Goal: Navigation & Orientation: Find specific page/section

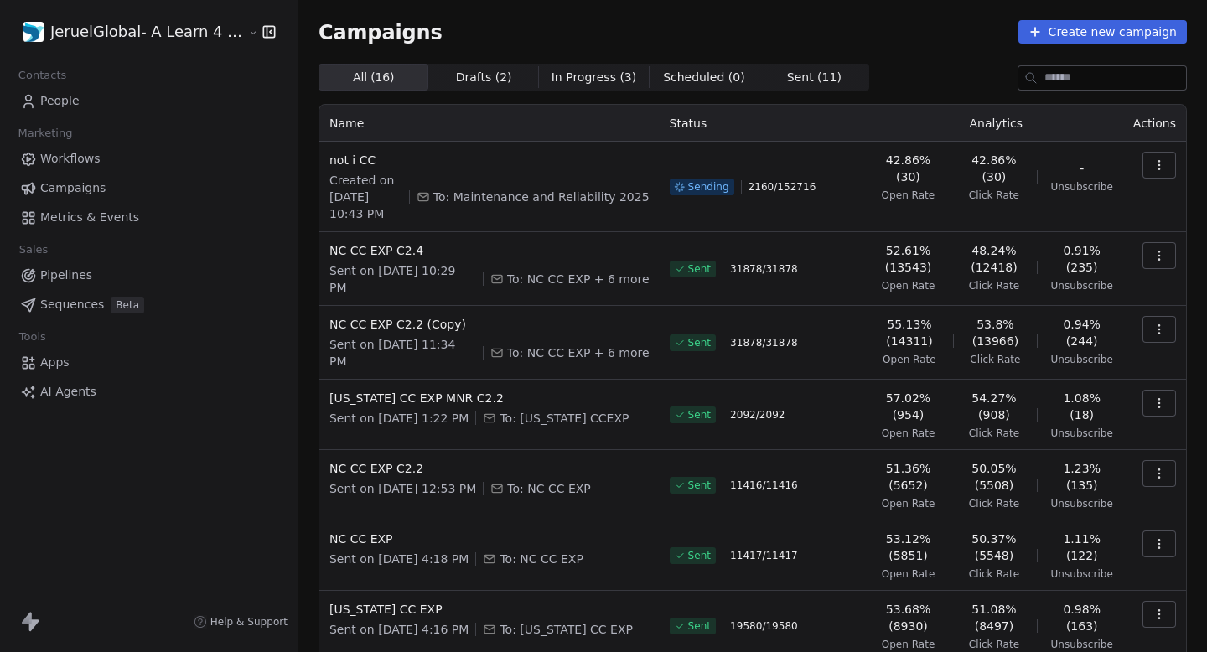
click at [111, 220] on span "Metrics & Events" at bounding box center [89, 218] width 99 height 18
